Goal: Task Accomplishment & Management: Use online tool/utility

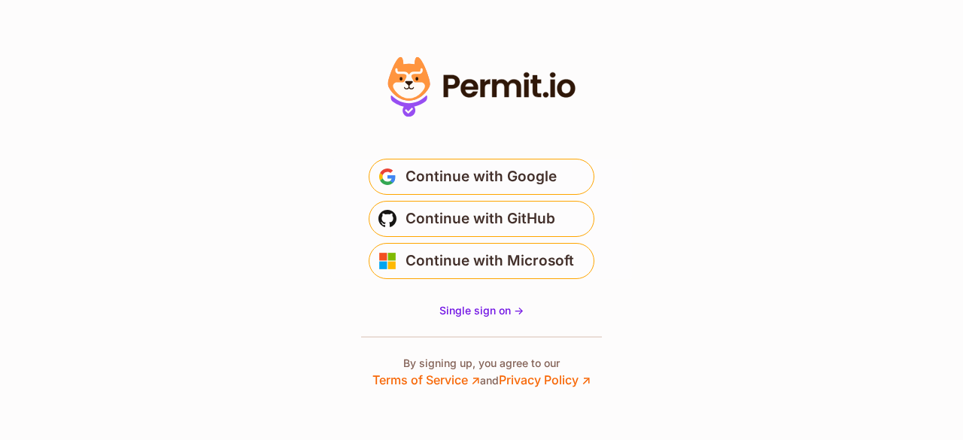
click at [486, 172] on span "Continue with Google" at bounding box center [481, 177] width 151 height 24
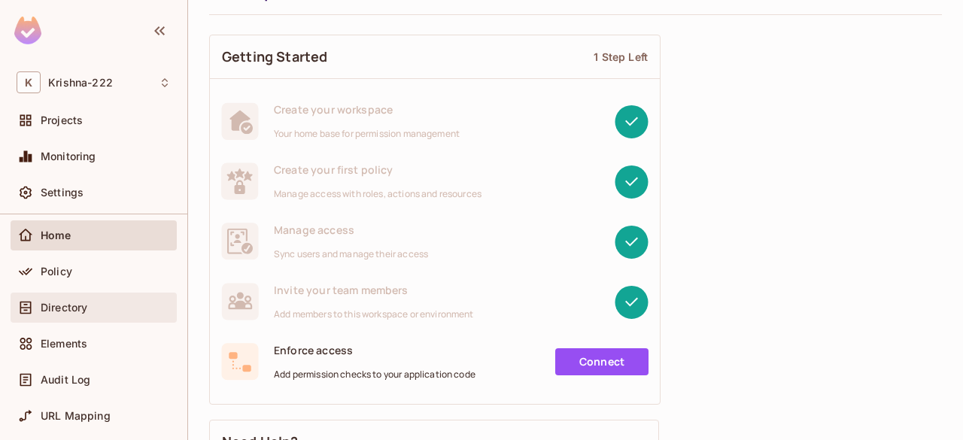
scroll to position [75, 0]
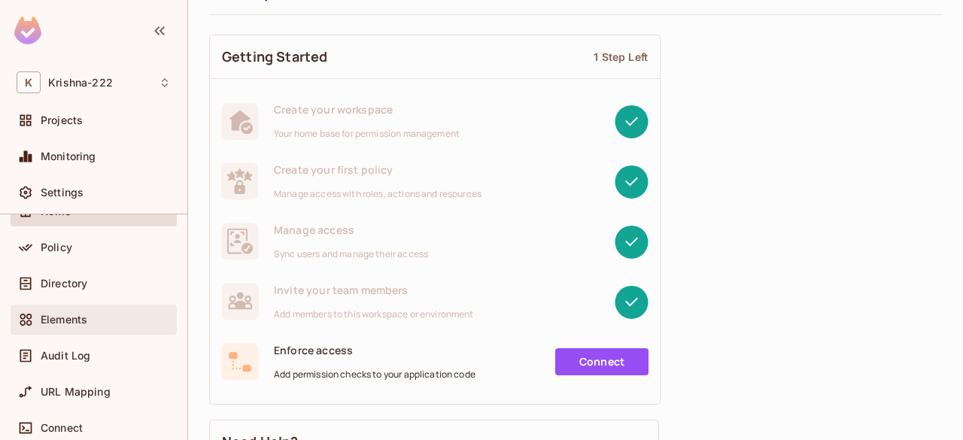
click at [78, 324] on div "Elements" at bounding box center [94, 320] width 154 height 18
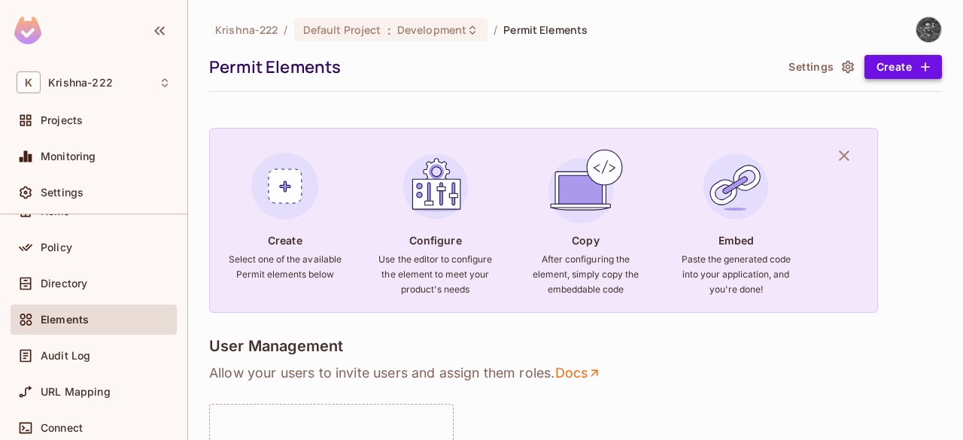
click at [897, 72] on button "Create" at bounding box center [904, 67] width 78 height 24
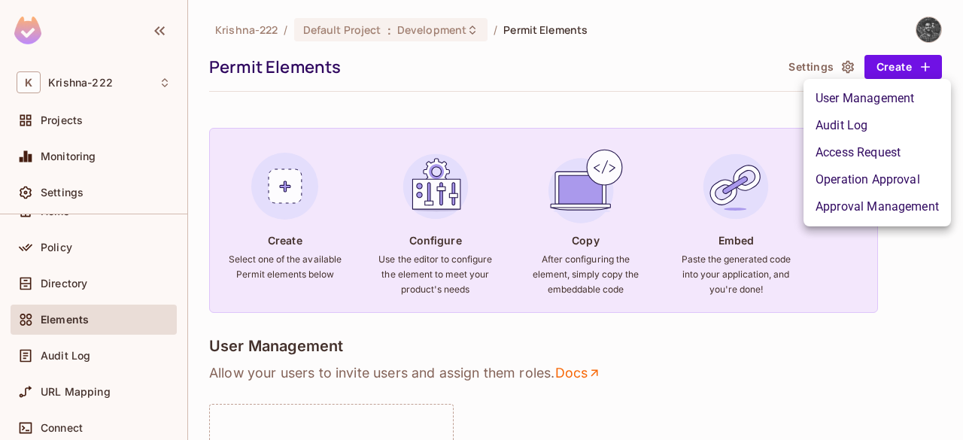
click at [859, 129] on li "Audit Log" at bounding box center [878, 125] width 148 height 27
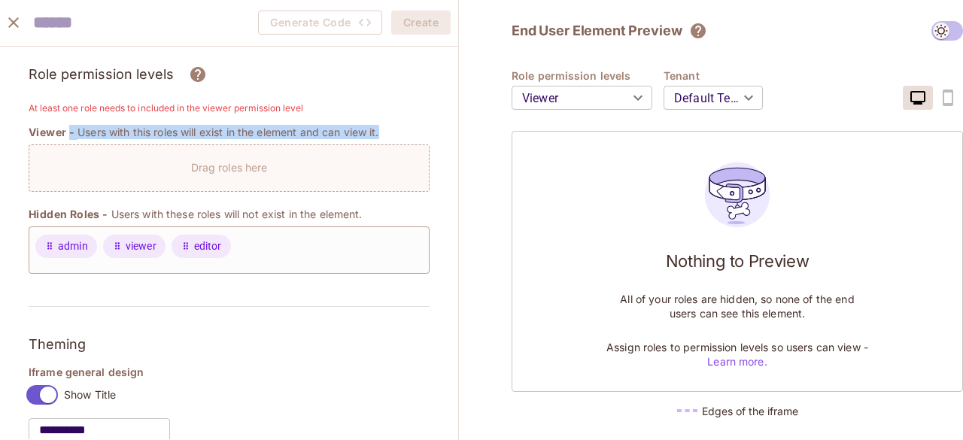
drag, startPoint x: 81, startPoint y: 135, endPoint x: 401, endPoint y: 149, distance: 320.9
click at [294, 265] on div "admin viewer editor" at bounding box center [229, 250] width 401 height 47
click at [102, 151] on div "Drag roles here" at bounding box center [229, 168] width 401 height 47
click at [236, 170] on p "Drag roles here" at bounding box center [229, 167] width 77 height 14
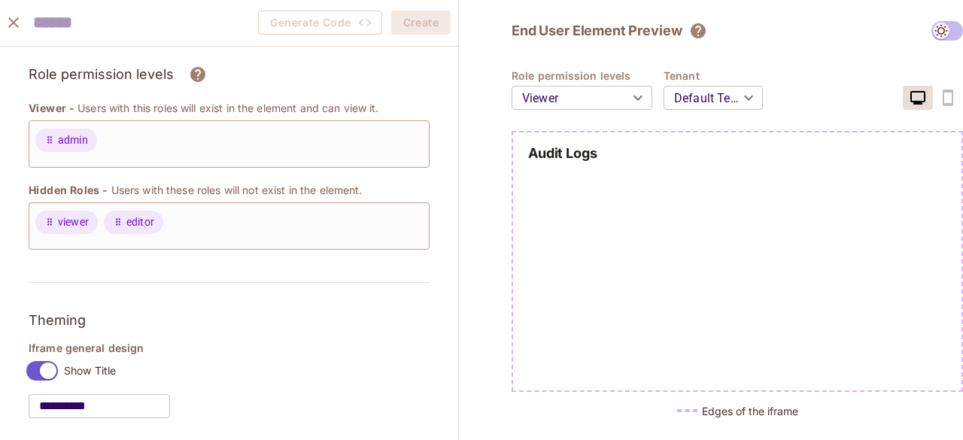
click at [633, 236] on div at bounding box center [737, 301] width 449 height 253
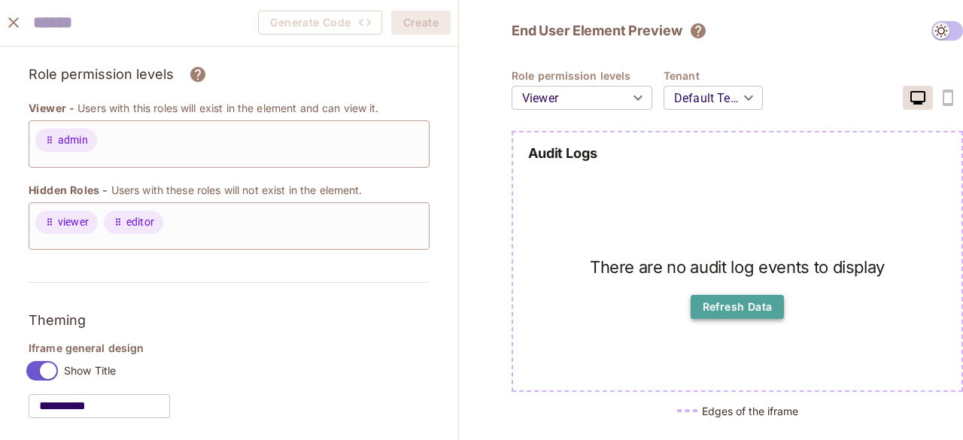
click at [731, 302] on button "Refresh Data" at bounding box center [738, 307] width 94 height 24
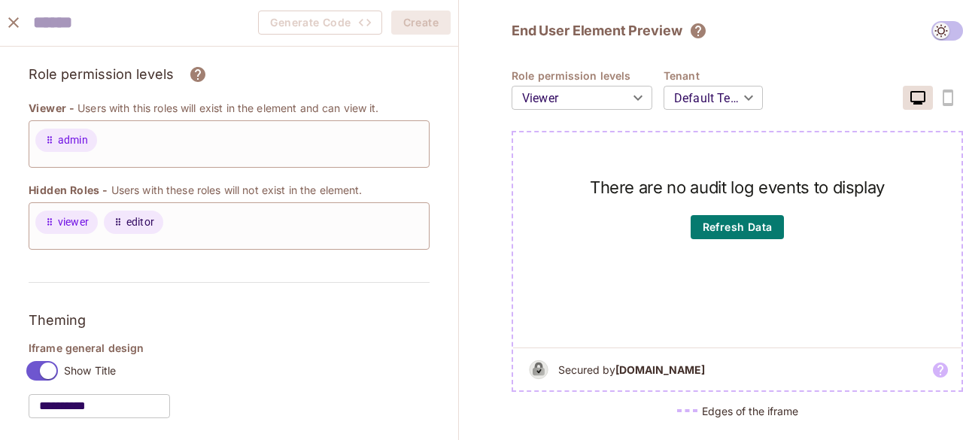
click at [142, 220] on span "editor" at bounding box center [140, 222] width 28 height 16
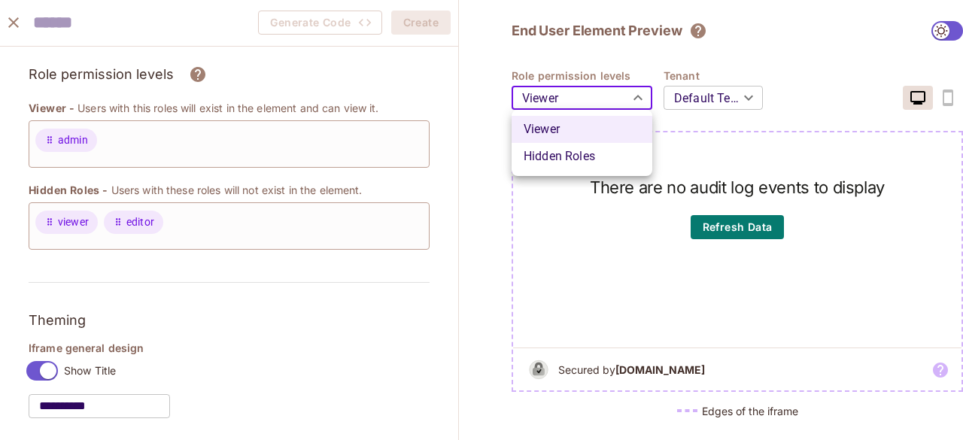
click at [628, 94] on body "[PERSON_NAME]-222 Projects Monitoring Settings Default Project Development Home…" at bounding box center [481, 220] width 963 height 440
click at [829, 84] on div at bounding box center [481, 220] width 963 height 440
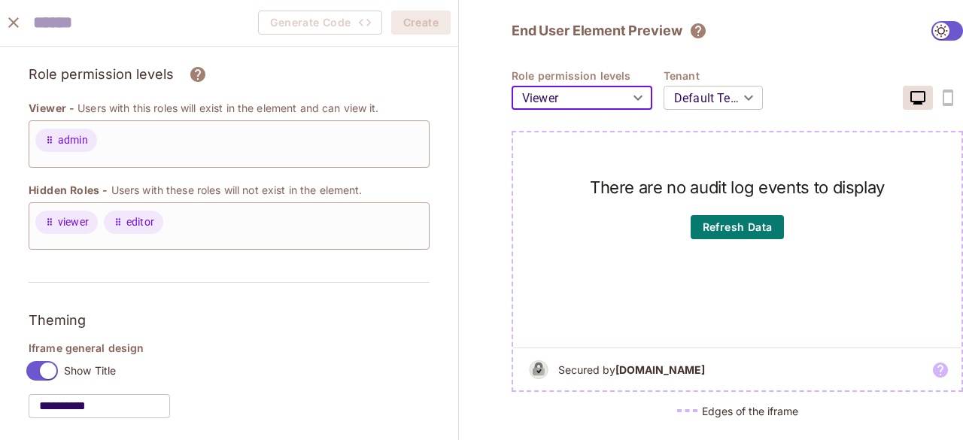
click at [75, 25] on input "text" at bounding box center [116, 23] width 166 height 31
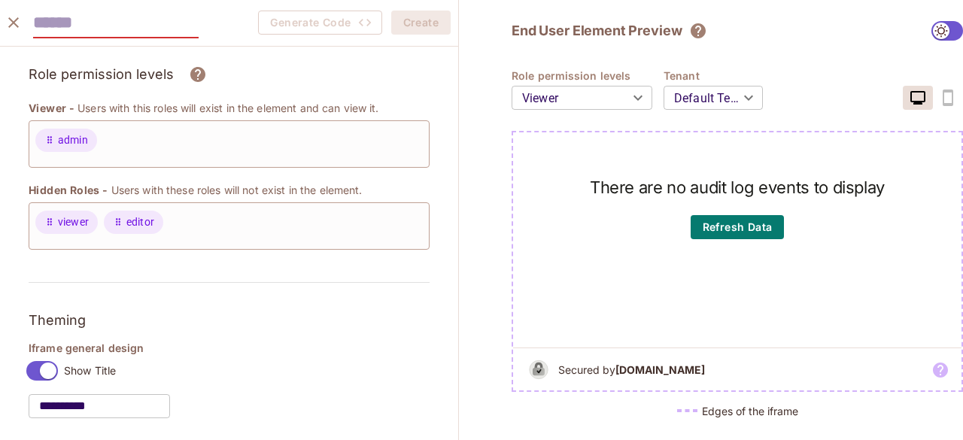
type input "**********"
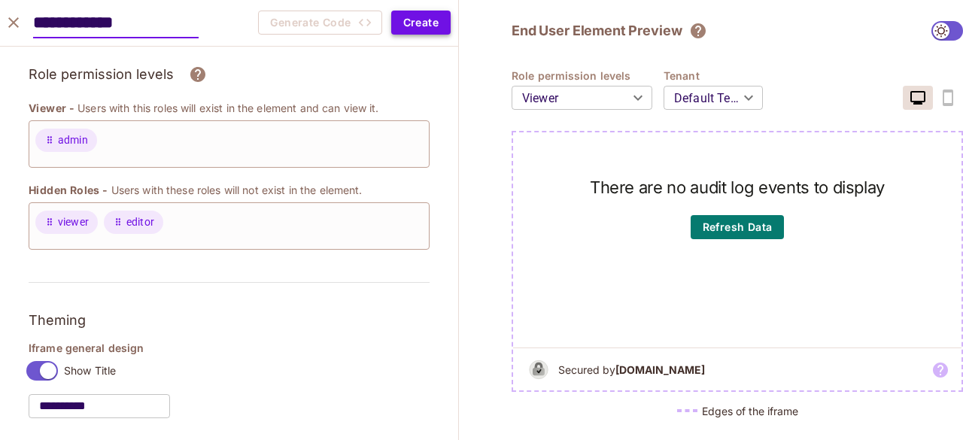
click at [421, 23] on button "Create" at bounding box center [420, 23] width 59 height 24
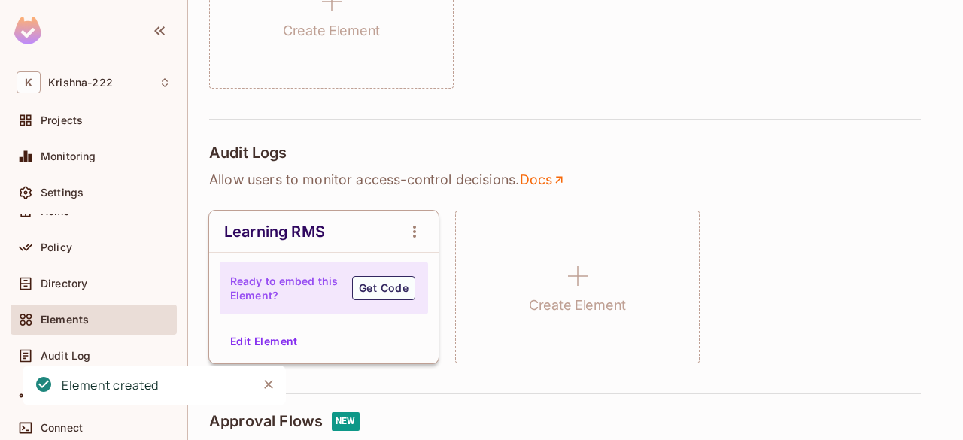
scroll to position [527, 0]
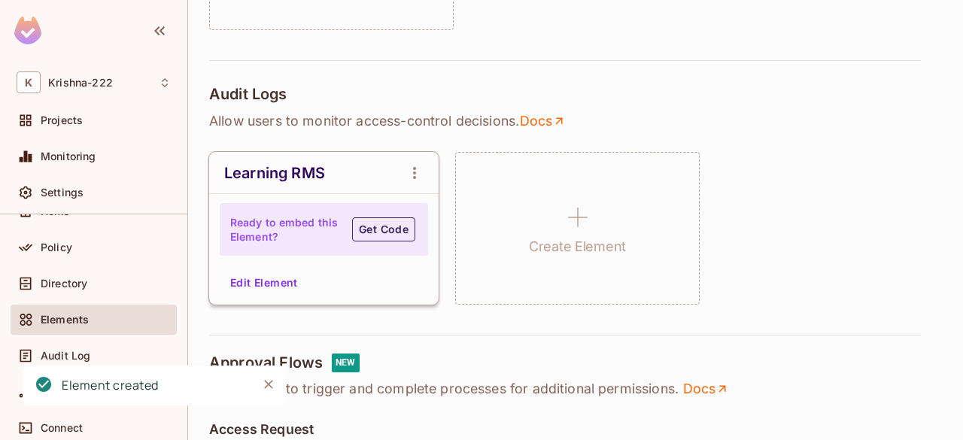
click at [396, 227] on button "Get Code" at bounding box center [383, 230] width 63 height 24
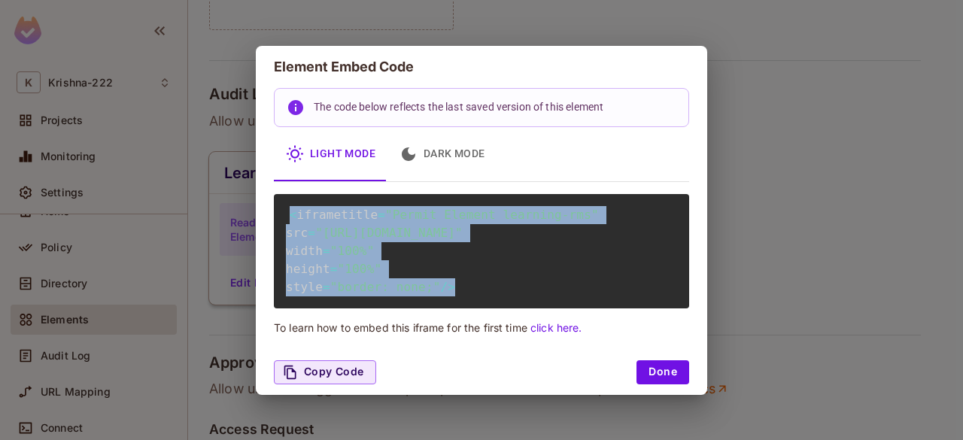
drag, startPoint x: 464, startPoint y: 306, endPoint x: 283, endPoint y: 194, distance: 213.2
click at [283, 194] on div "< iframe title = "Permit Element learning-rms" src = "[URL][DOMAIN_NAME]" width…" at bounding box center [481, 251] width 415 height 114
click at [337, 385] on button "Copy Code" at bounding box center [325, 372] width 102 height 24
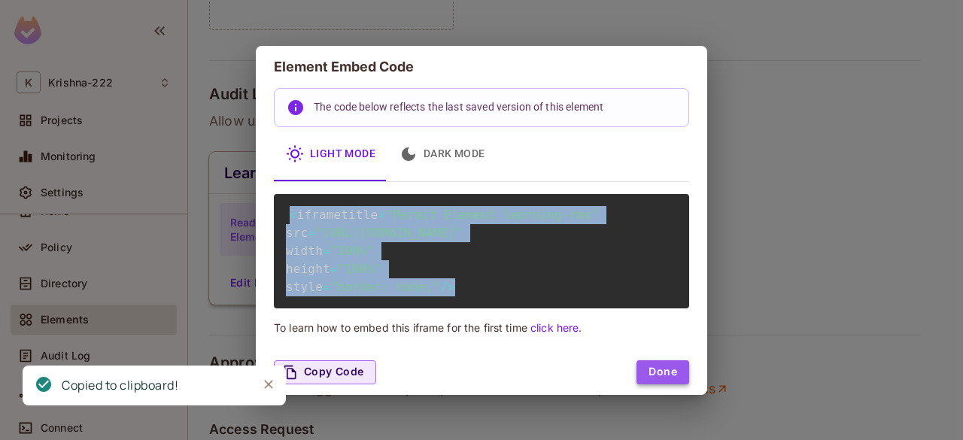
click at [652, 385] on button "Done" at bounding box center [663, 372] width 53 height 24
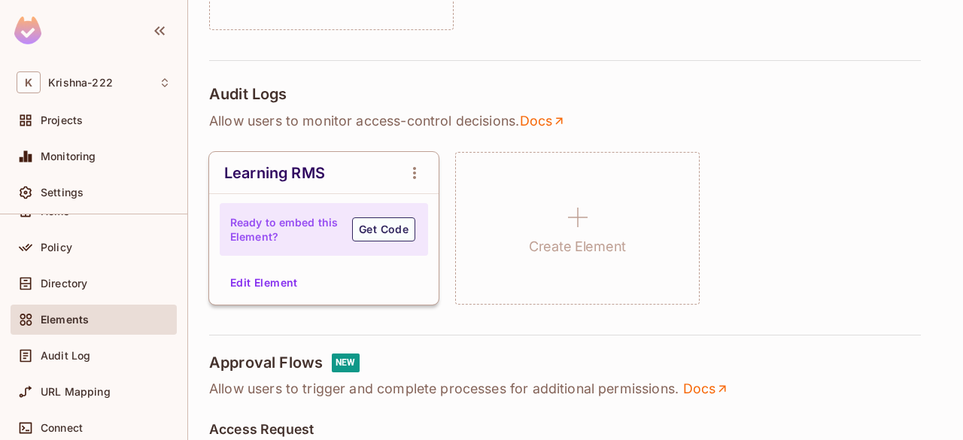
click at [738, 111] on div "Audit Logs Allow users to monitor access-control decisions . Docs Learning RMS …" at bounding box center [575, 195] width 733 height 220
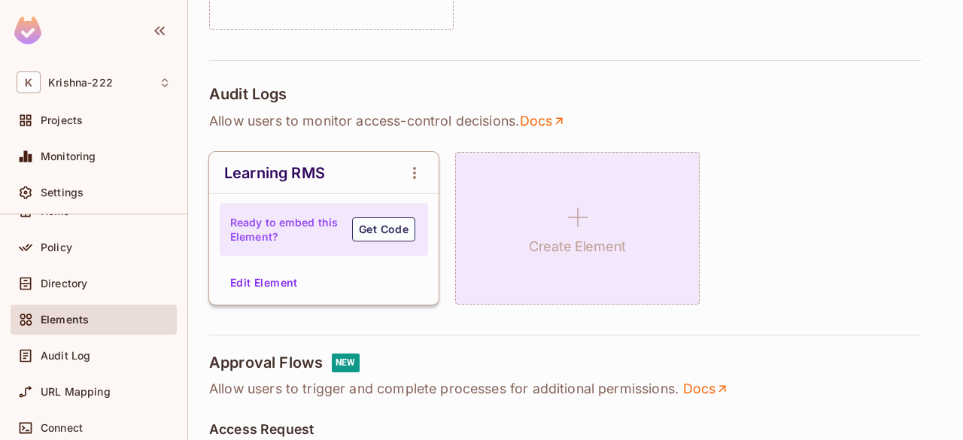
scroll to position [753, 0]
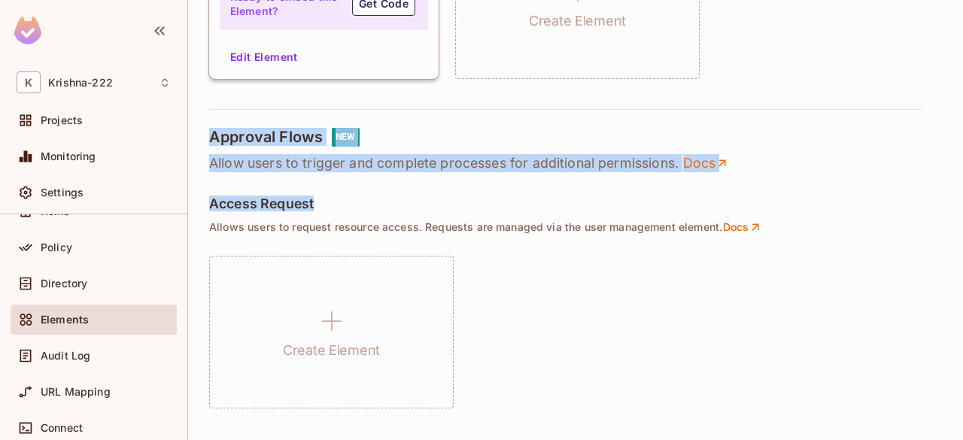
drag, startPoint x: 208, startPoint y: 135, endPoint x: 811, endPoint y: 177, distance: 604.3
click at [811, 177] on div "[PERSON_NAME]-222 / Default Project : Development / Permit Elements Permit Elem…" at bounding box center [575, 220] width 775 height 440
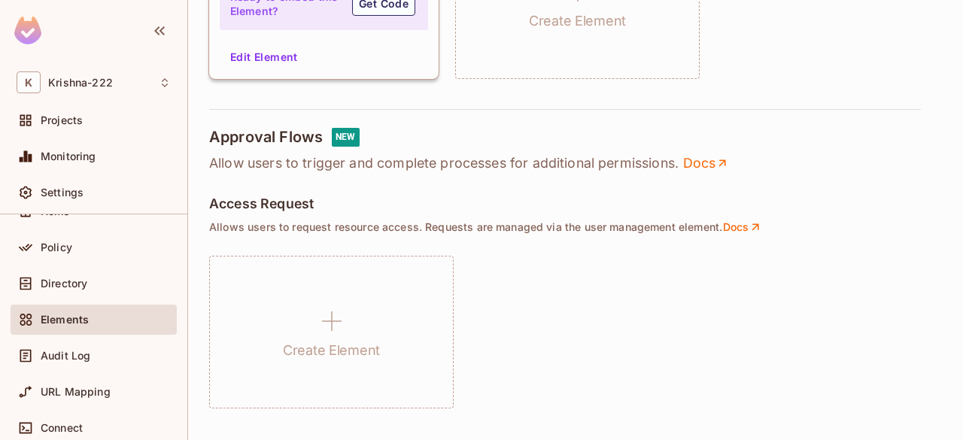
click at [589, 278] on div "Create Element" at bounding box center [575, 332] width 733 height 153
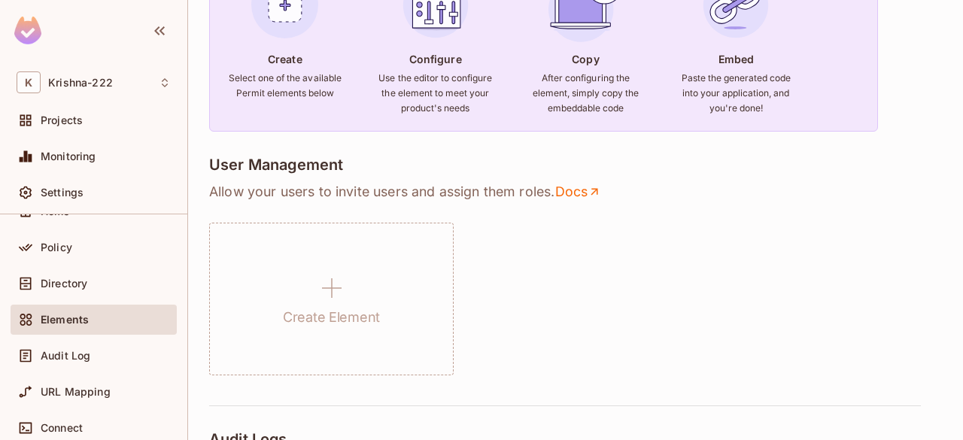
scroll to position [0, 0]
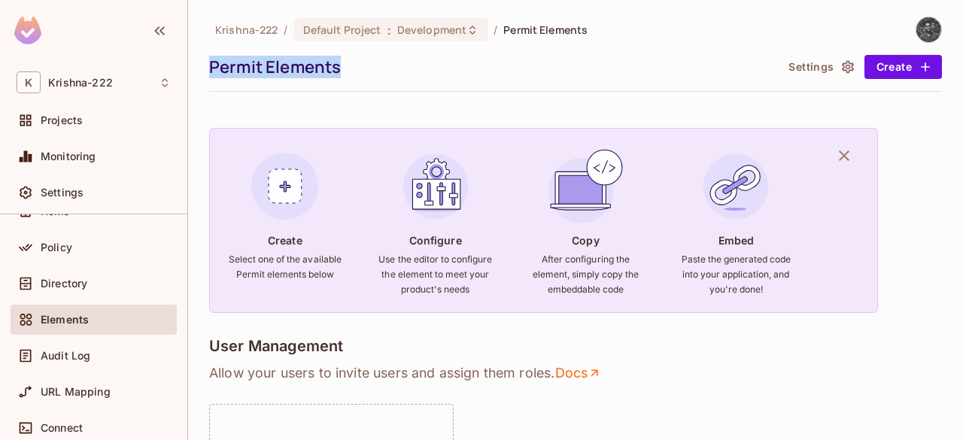
drag, startPoint x: 210, startPoint y: 70, endPoint x: 435, endPoint y: 75, distance: 225.1
click at [423, 71] on div "Permit Elements" at bounding box center [492, 67] width 566 height 23
click at [558, 347] on div "User Management" at bounding box center [575, 347] width 733 height 21
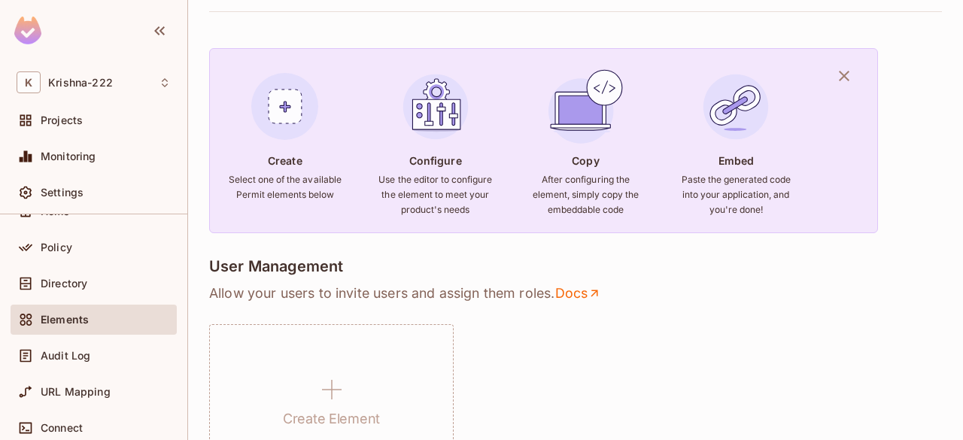
scroll to position [75, 0]
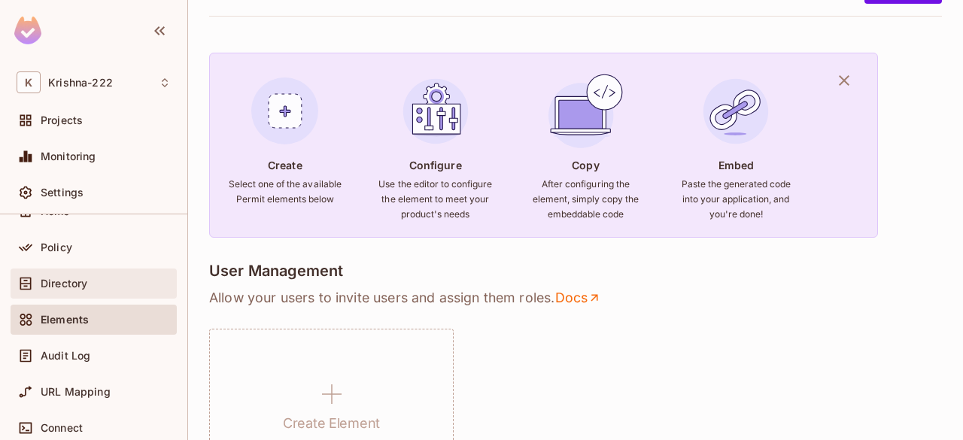
click at [89, 279] on div "Directory" at bounding box center [106, 284] width 130 height 12
